Goal: Information Seeking & Learning: Find specific page/section

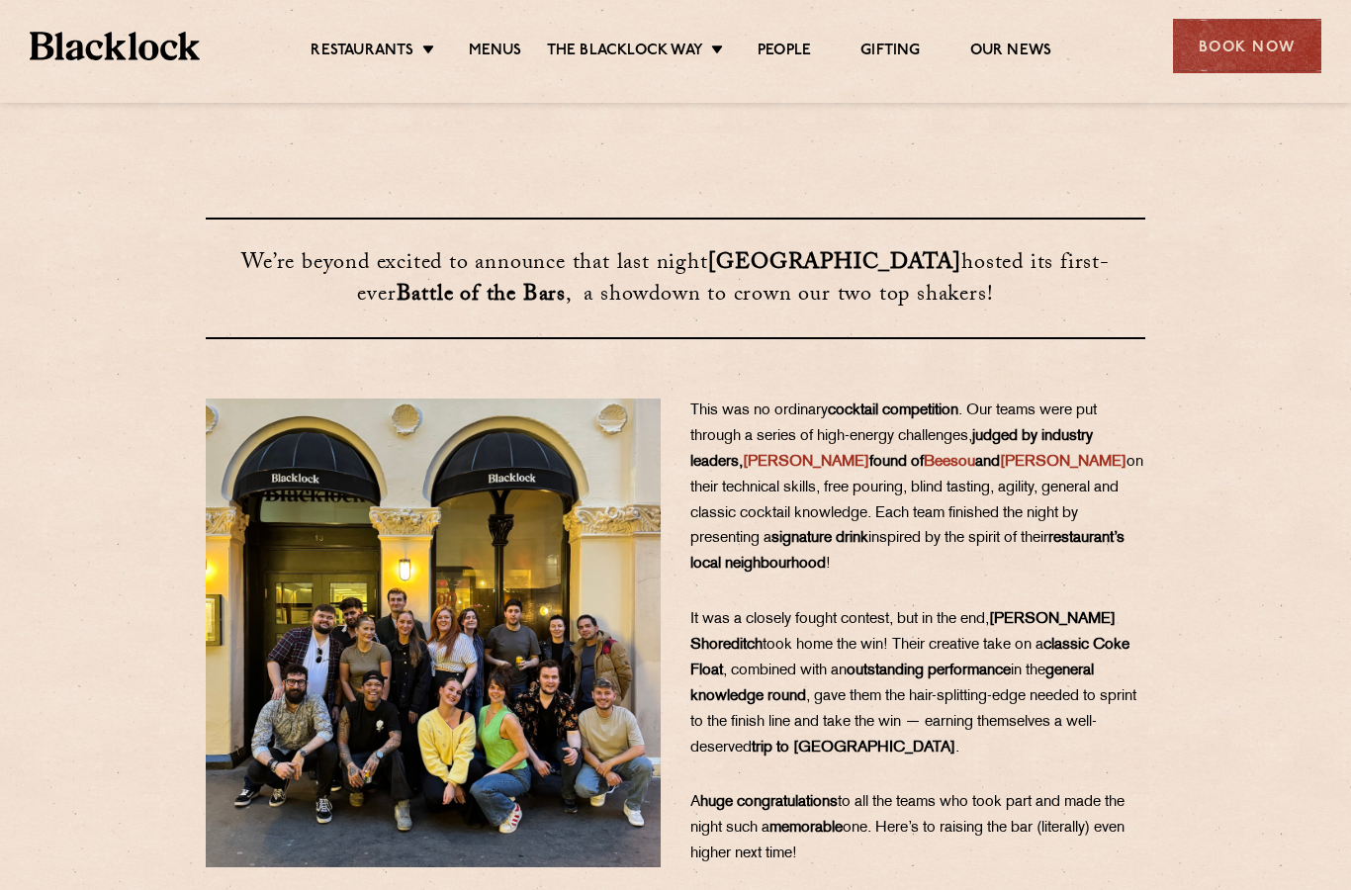
click at [492, 48] on link "Menus" at bounding box center [495, 52] width 53 height 20
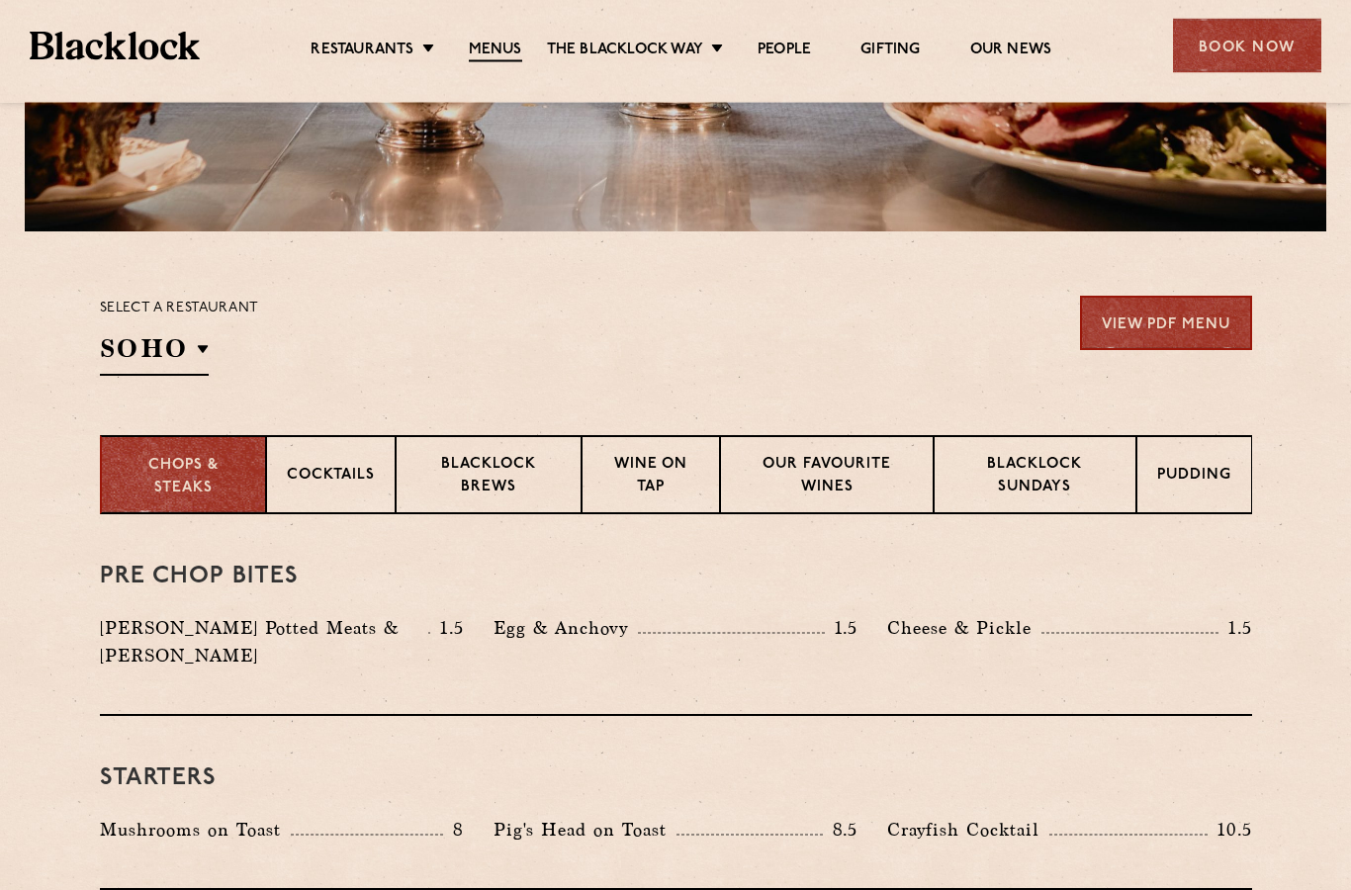
scroll to position [481, 0]
click at [0, 0] on li "Canary Wharf" at bounding box center [0, 0] width 0 height 0
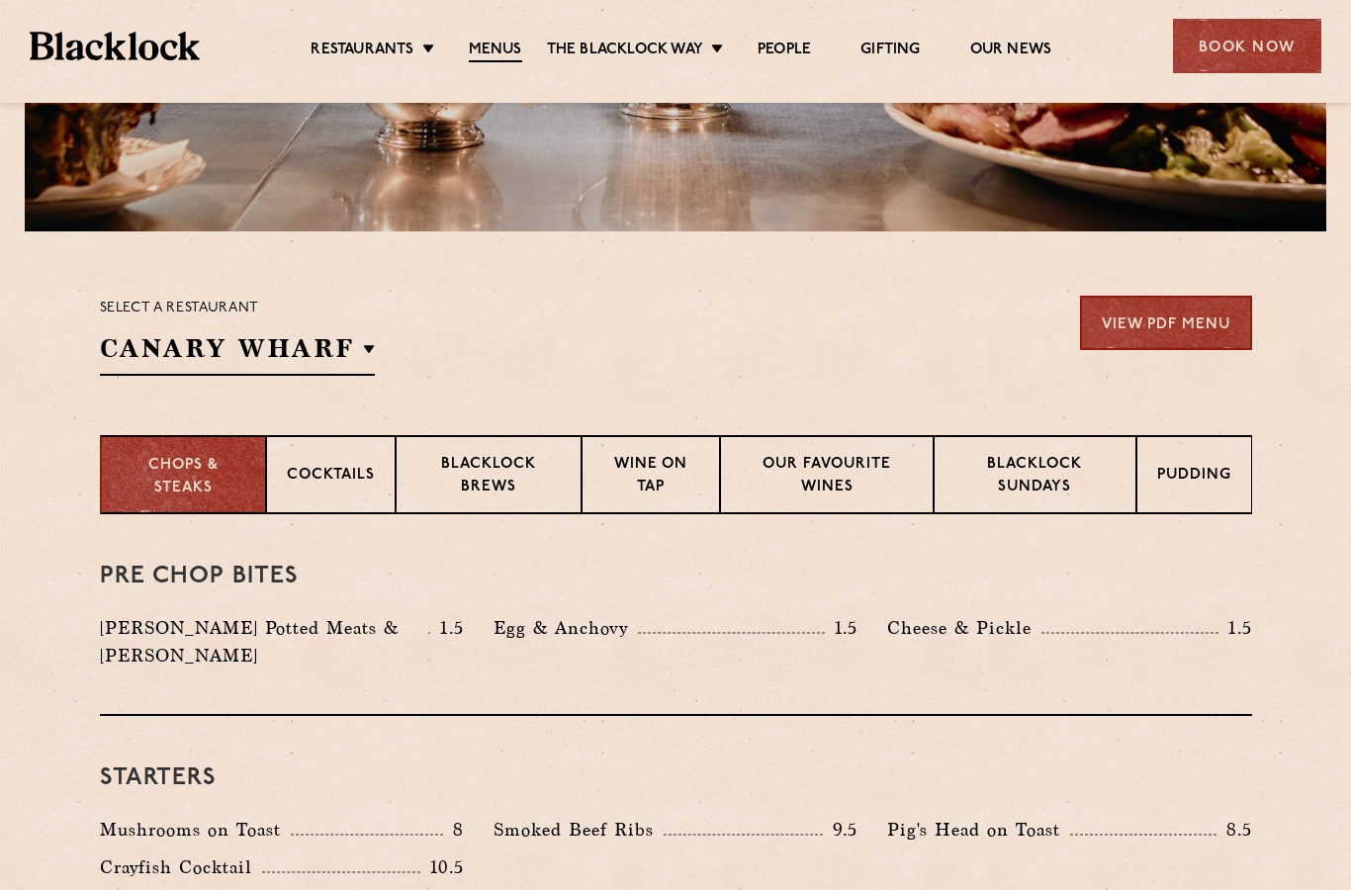
click at [843, 337] on div "Select a restaurant Canary Wharf Soho Birmingham City Shoreditch Covent Garden …" at bounding box center [676, 336] width 1152 height 80
click at [1176, 311] on link "View PDF Menu" at bounding box center [1166, 323] width 172 height 54
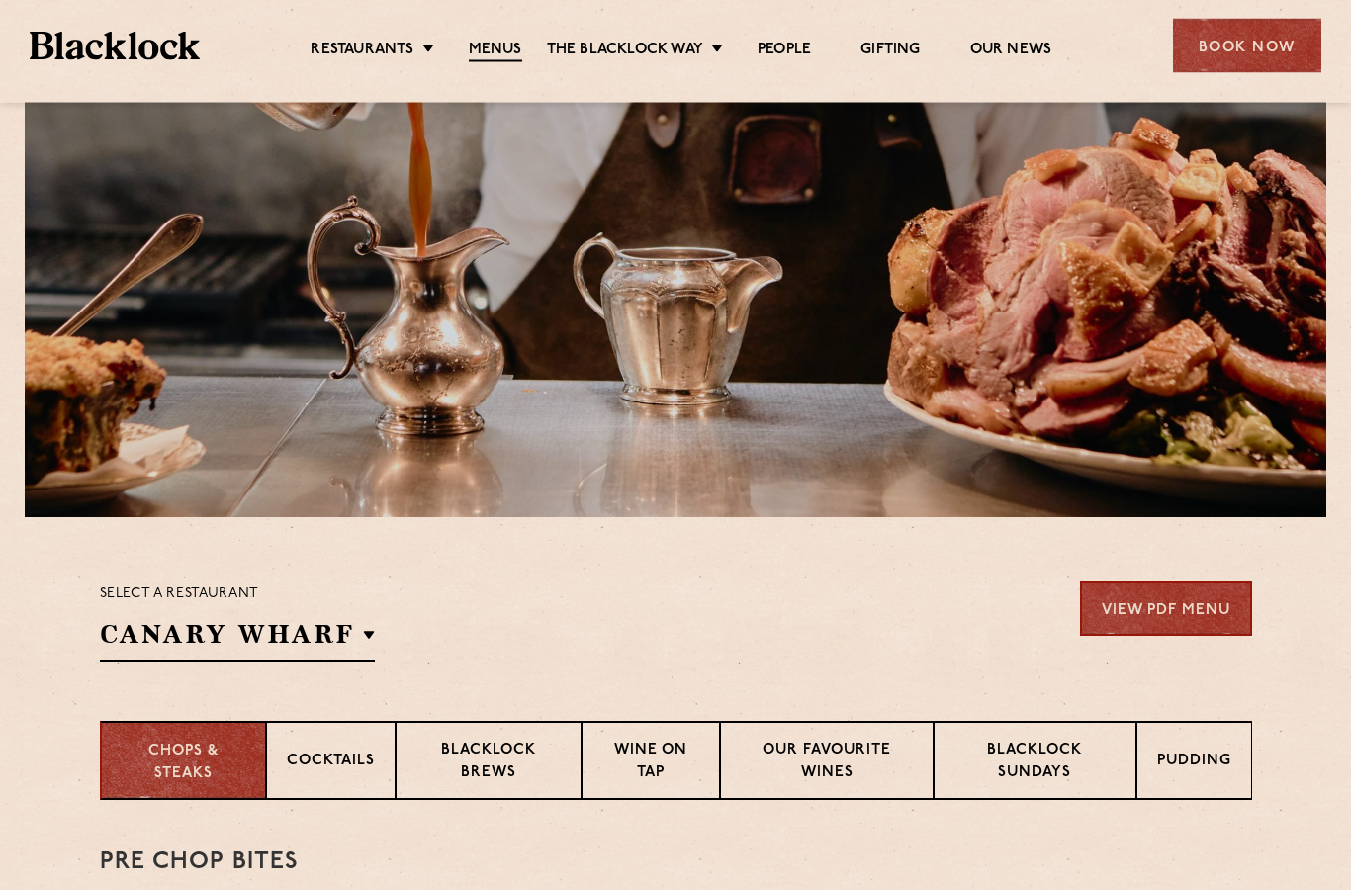
scroll to position [188, 0]
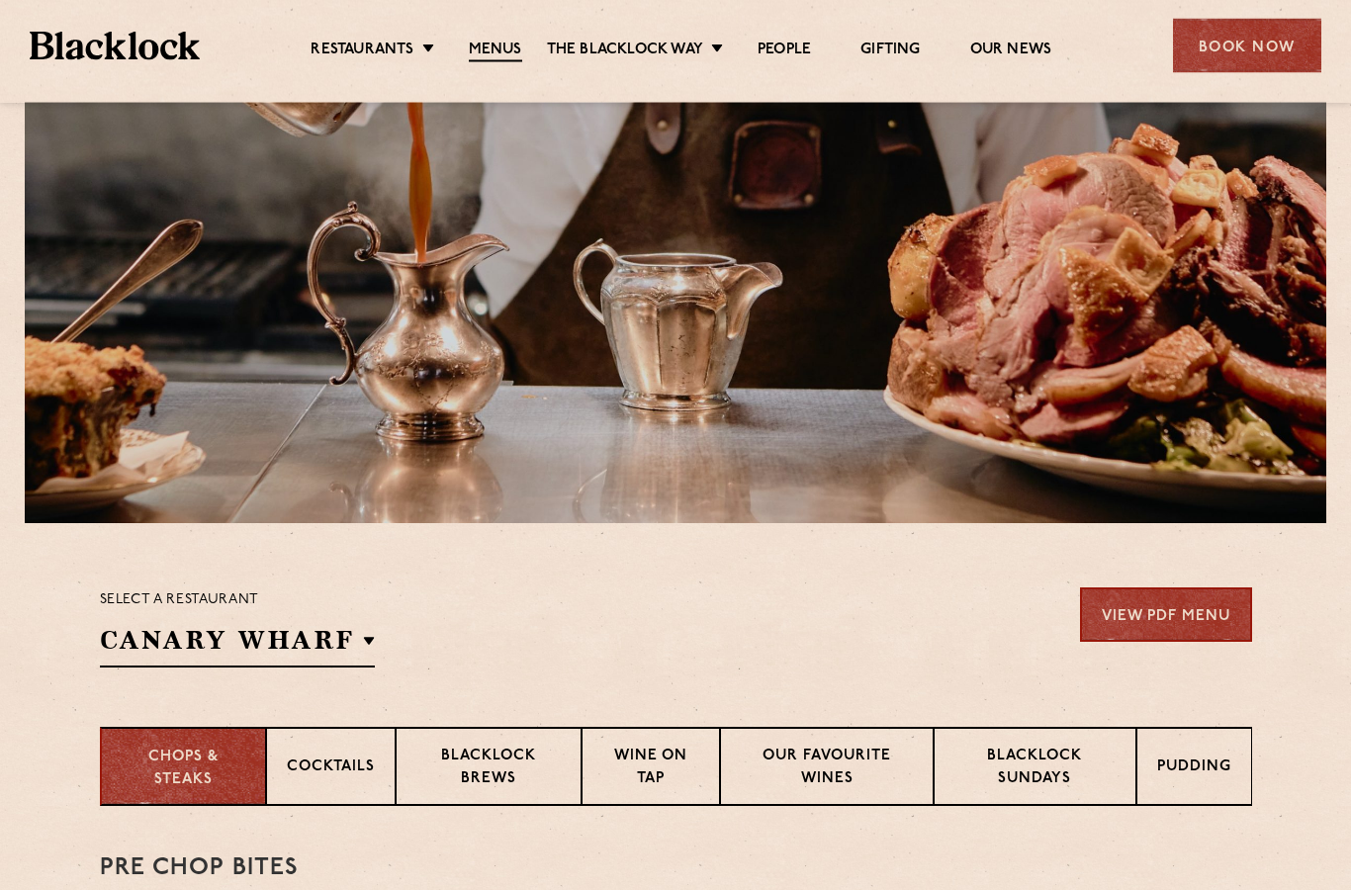
click at [791, 32] on ul "Restaurants Soho City Shoreditch Covent Garden Canary Wharf Manchester Birmingh…" at bounding box center [681, 47] width 963 height 32
click at [792, 41] on link "People" at bounding box center [783, 51] width 53 height 20
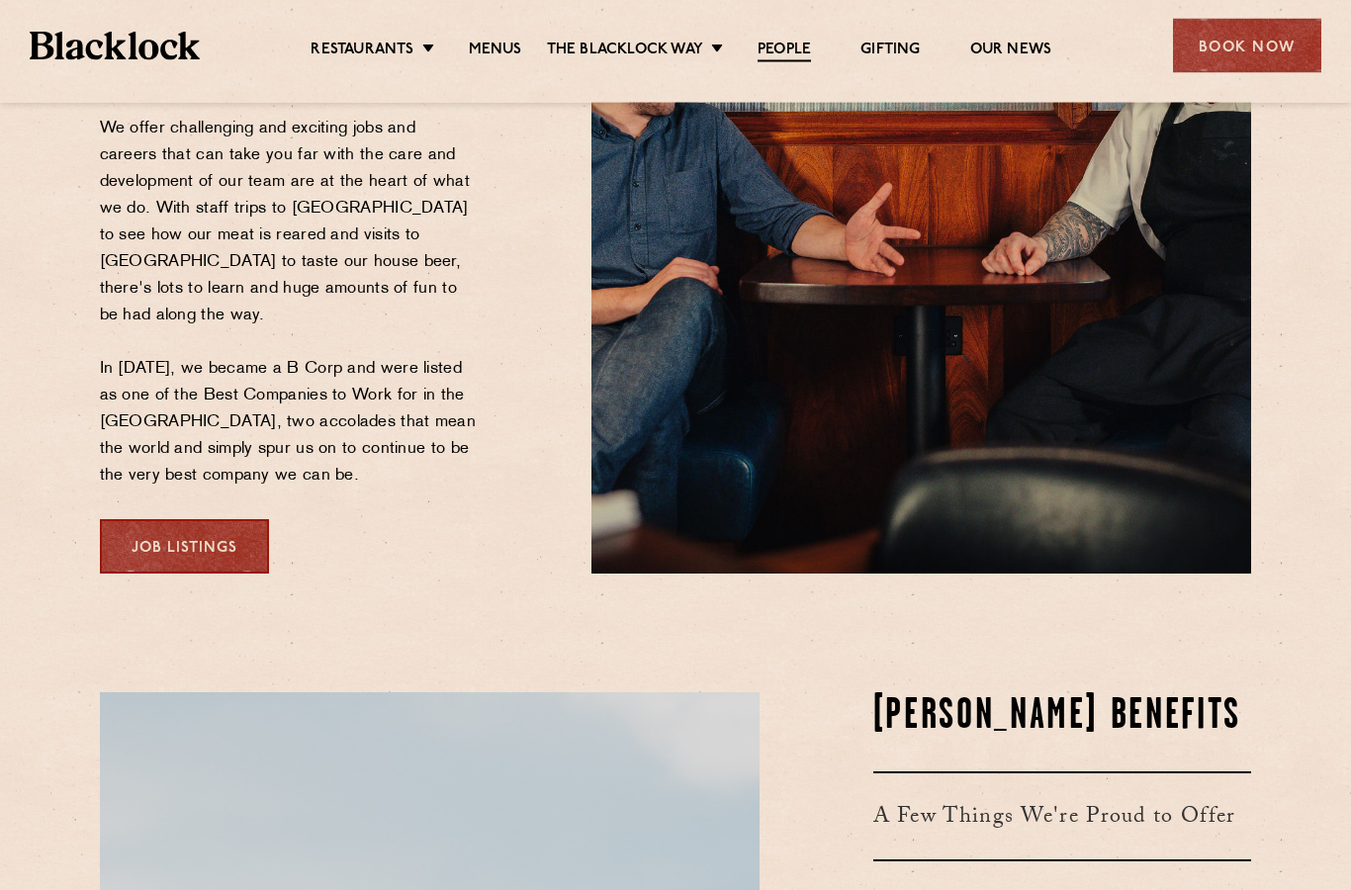
scroll to position [521, 0]
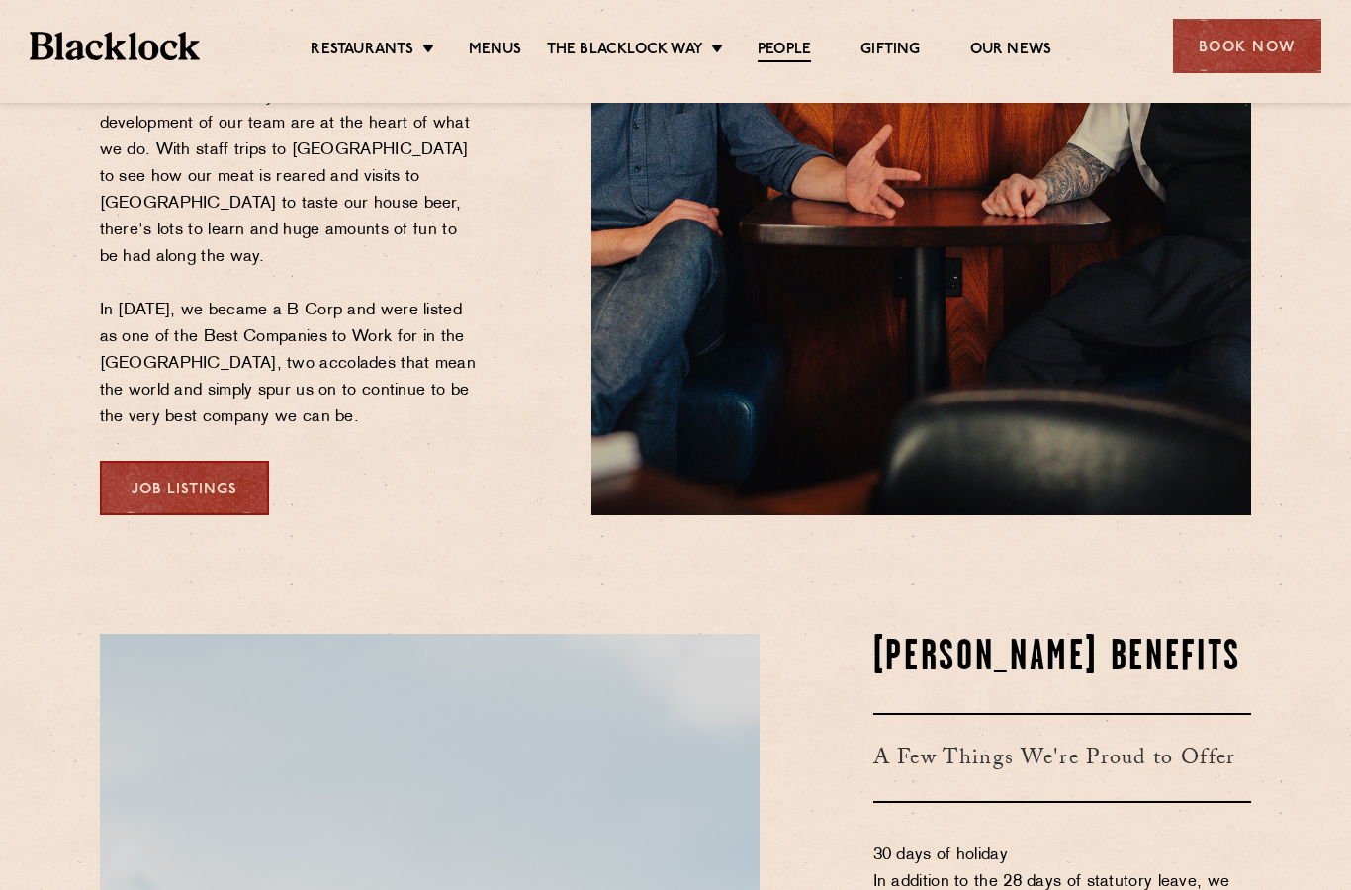
click at [210, 461] on link "Job Listings" at bounding box center [184, 488] width 169 height 54
